Goal: Information Seeking & Learning: Learn about a topic

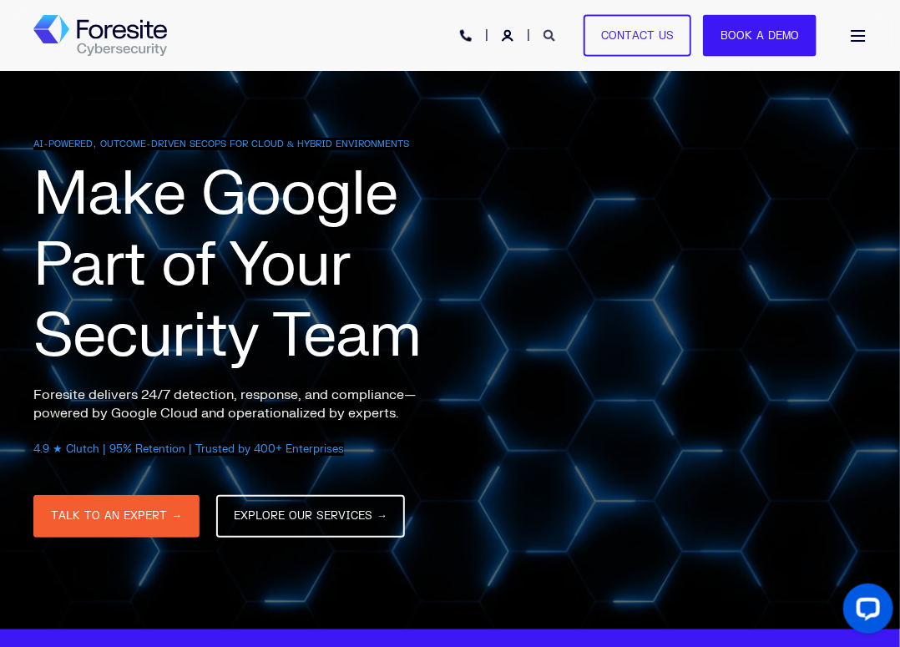
click at [555, 38] on icon "Open Search" at bounding box center [550, 36] width 12 height 12
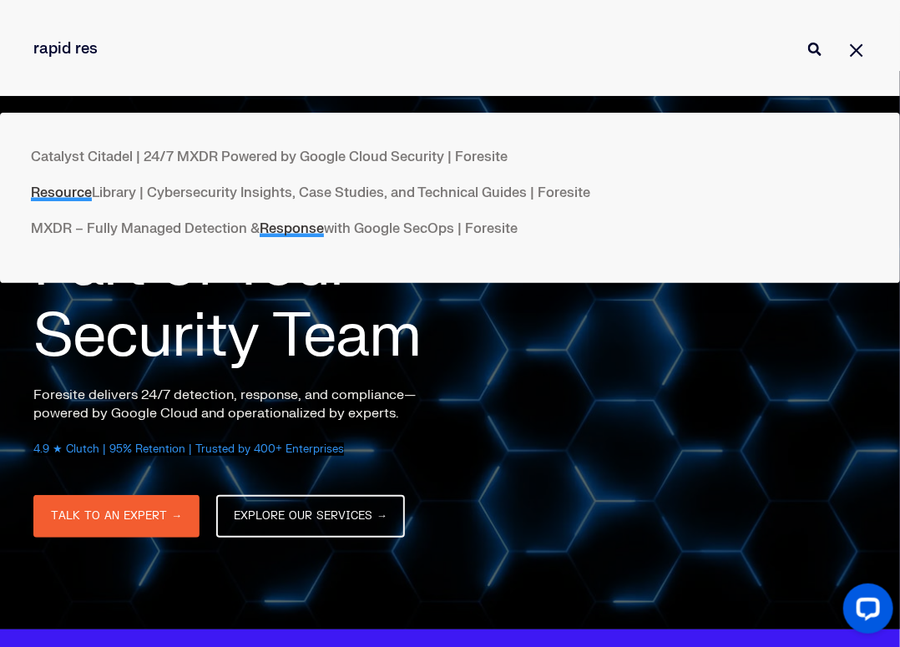
type input "rapid res"
click at [805, 39] on button "Perform Search" at bounding box center [815, 49] width 20 height 20
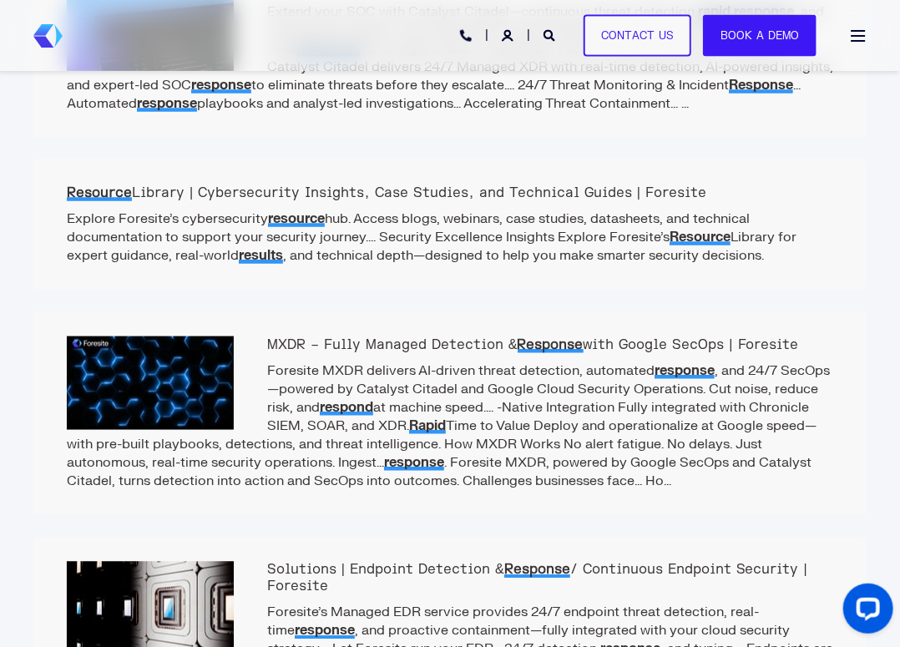
scroll to position [585, 0]
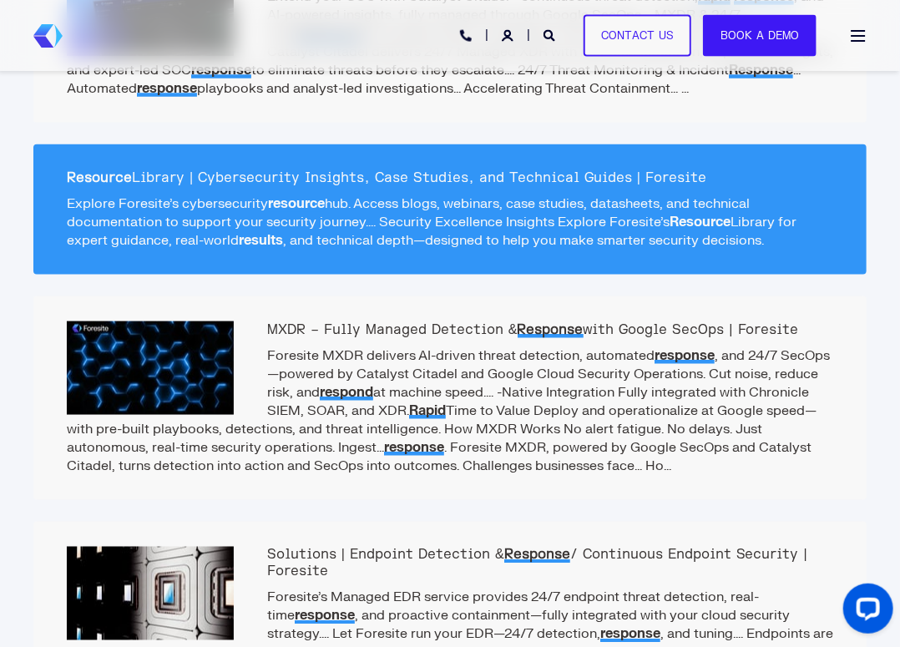
click at [428, 196] on p "Explore Foresite’s cybersecurity resource hub. Access blogs, webinars, case stu…" at bounding box center [450, 222] width 767 height 55
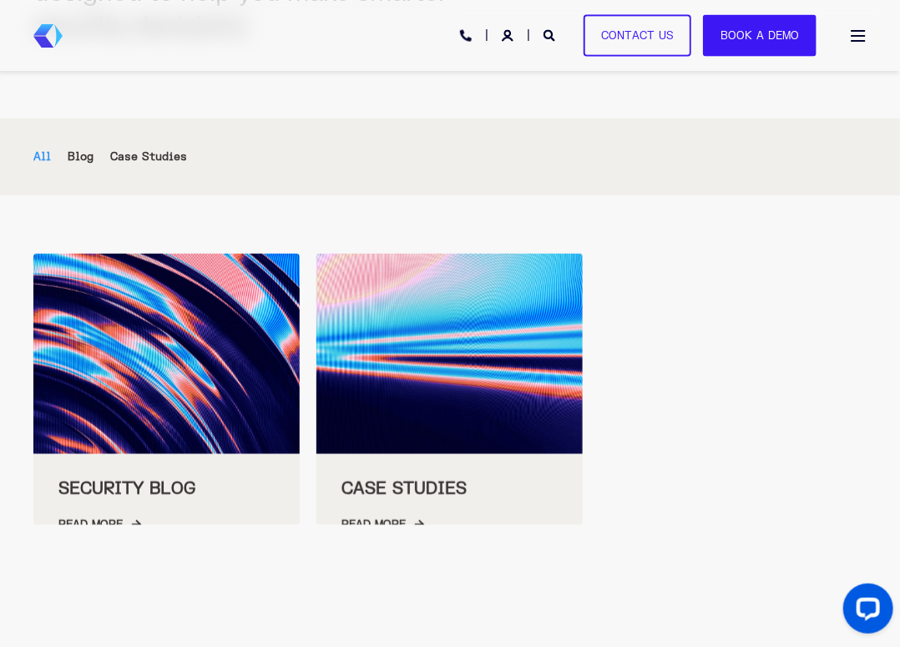
scroll to position [501, 0]
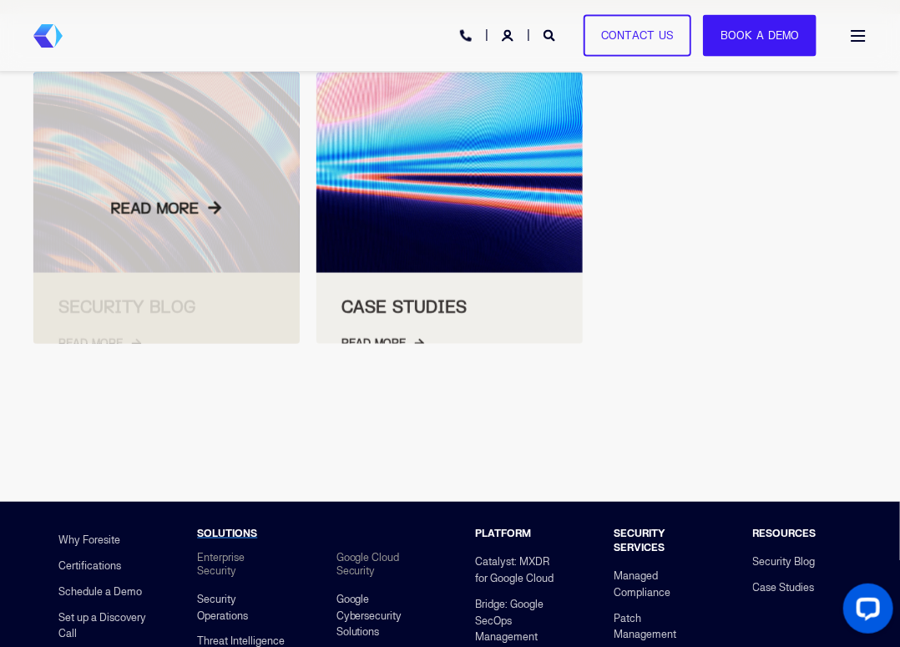
click at [139, 300] on div at bounding box center [166, 208] width 266 height 271
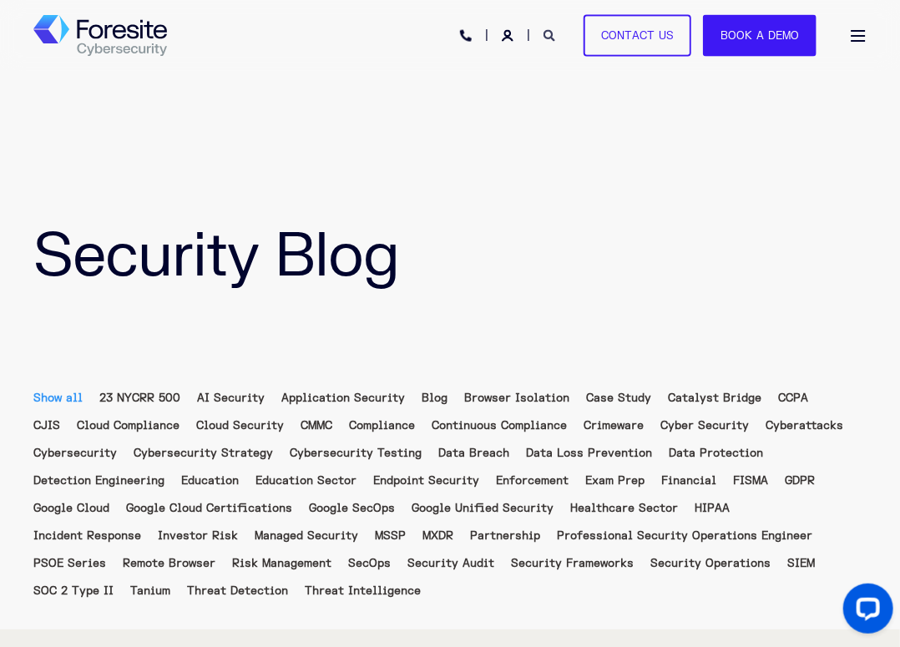
click at [550, 33] on icon "Open Search" at bounding box center [550, 36] width 12 height 12
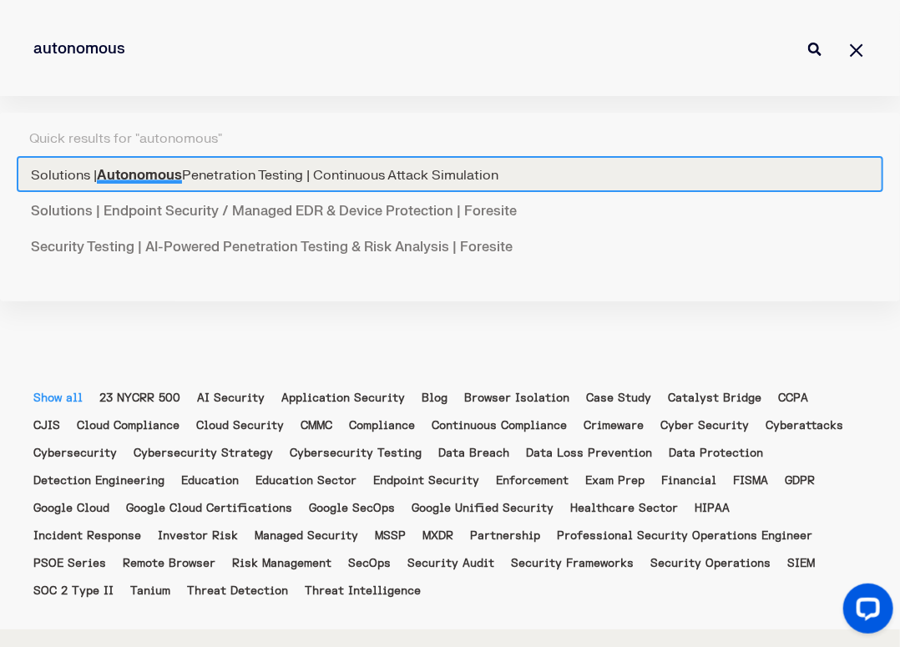
type input "autonomous"
click at [447, 170] on link "Solutions | Autonomous Penetration Testing | Continuous Attack Simulation" at bounding box center [450, 174] width 867 height 36
